Goal: Obtain resource: Download file/media

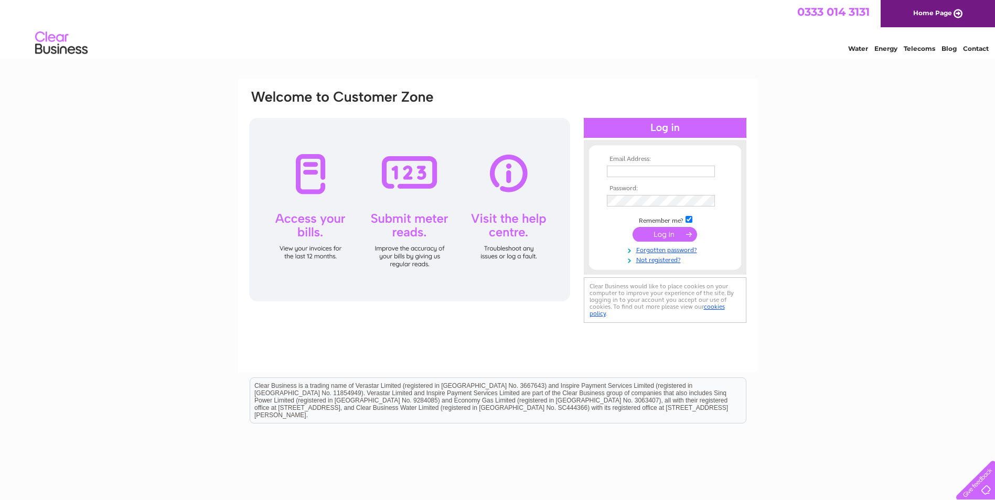
type input "[EMAIL_ADDRESS][DOMAIN_NAME]"
click at [663, 235] on input "submit" at bounding box center [665, 234] width 65 height 15
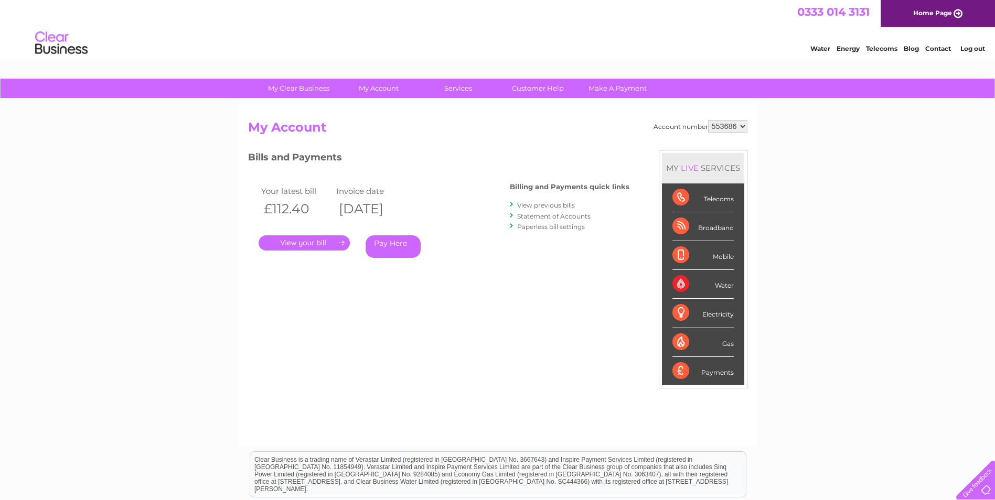
click at [313, 240] on link "." at bounding box center [304, 243] width 91 height 15
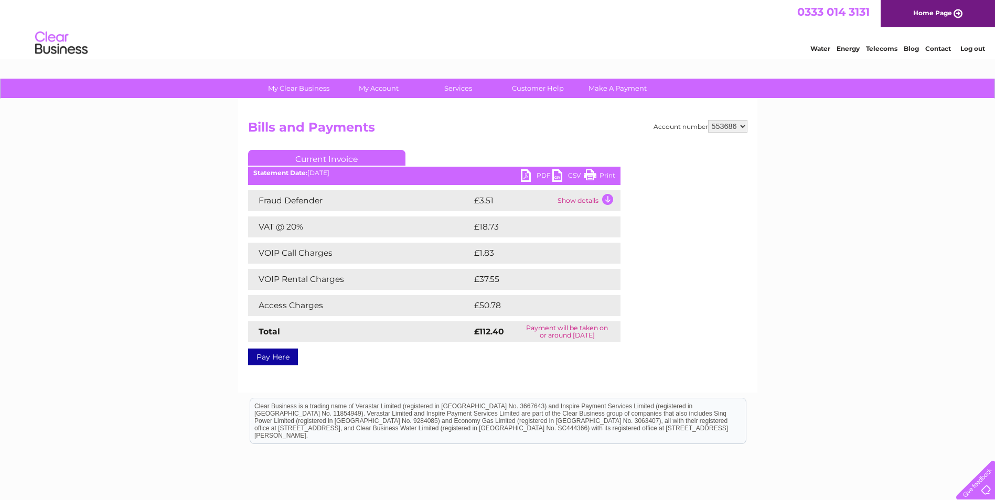
click at [541, 174] on link "PDF" at bounding box center [536, 176] width 31 height 15
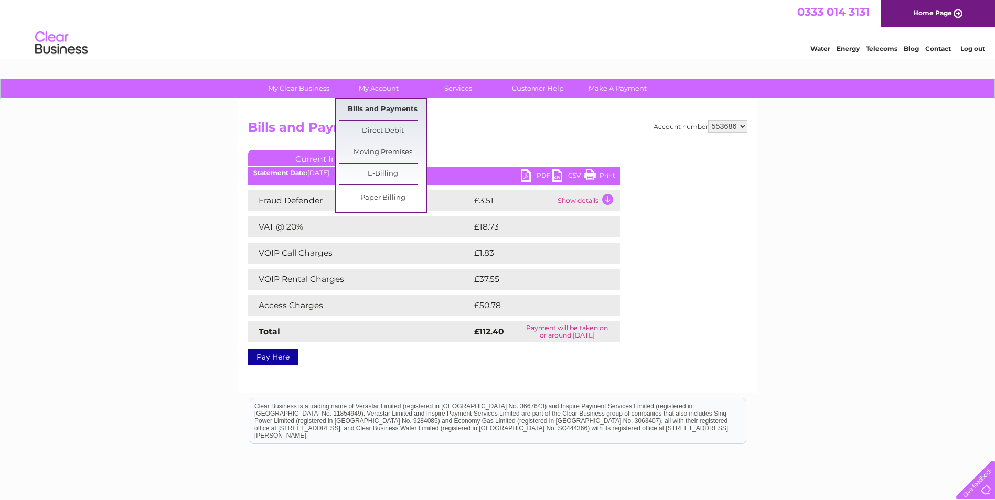
click at [377, 108] on link "Bills and Payments" at bounding box center [382, 109] width 87 height 21
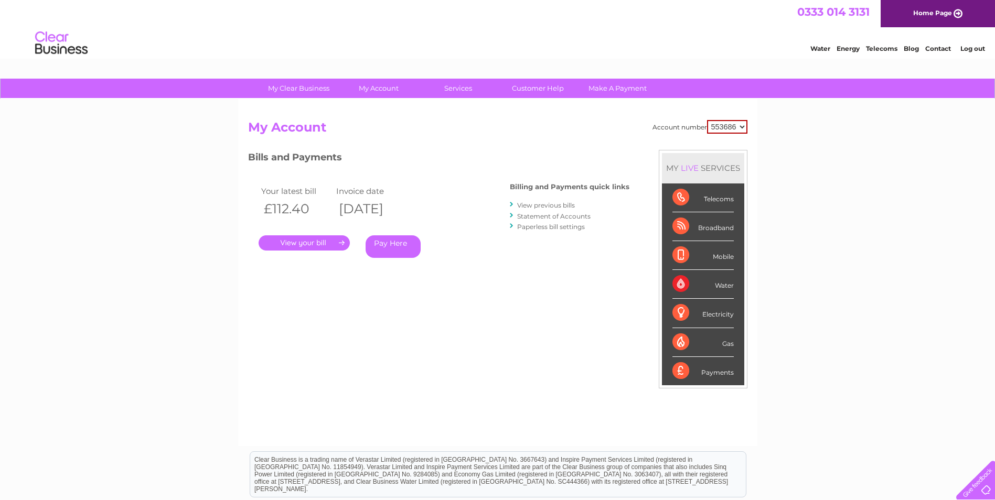
click at [551, 203] on link "View previous bills" at bounding box center [546, 205] width 58 height 8
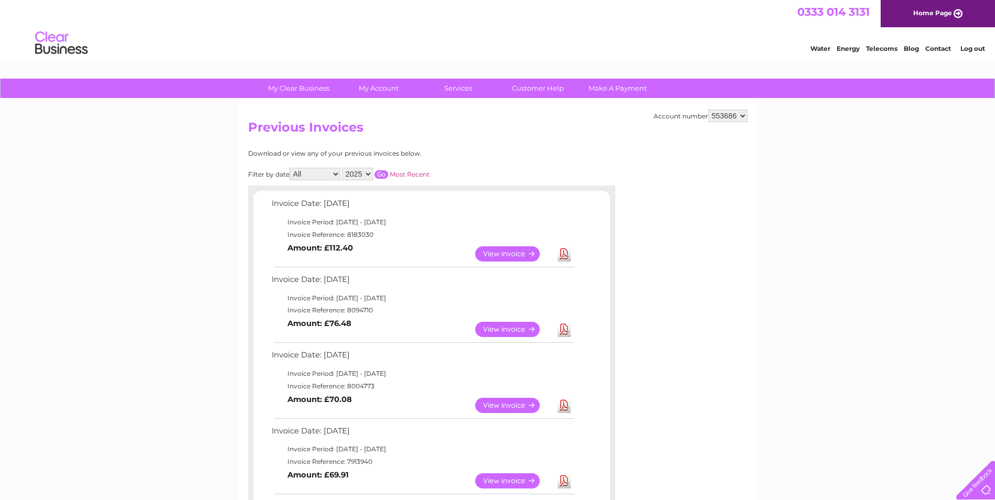
click at [563, 327] on link "Download" at bounding box center [564, 329] width 13 height 15
